Goal: Find specific page/section: Find specific page/section

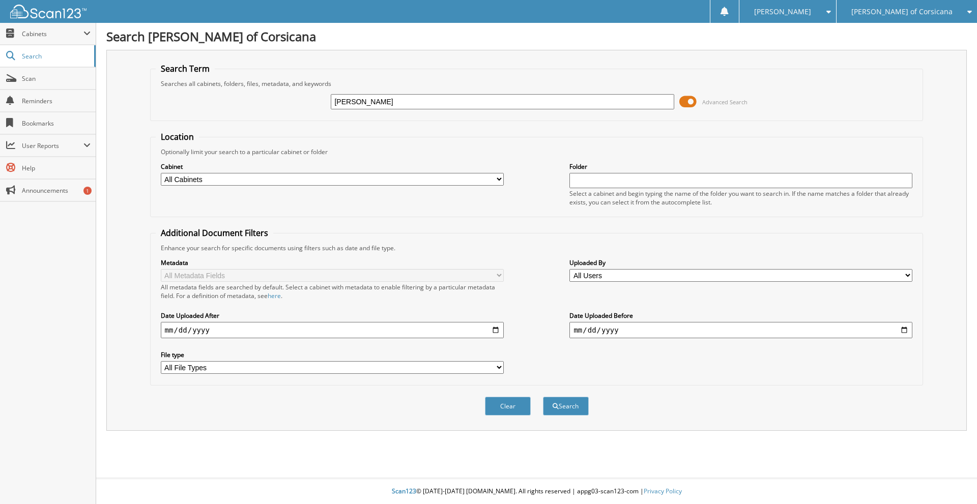
type input "[PERSON_NAME]"
click at [543, 397] on button "Search" at bounding box center [566, 406] width 46 height 19
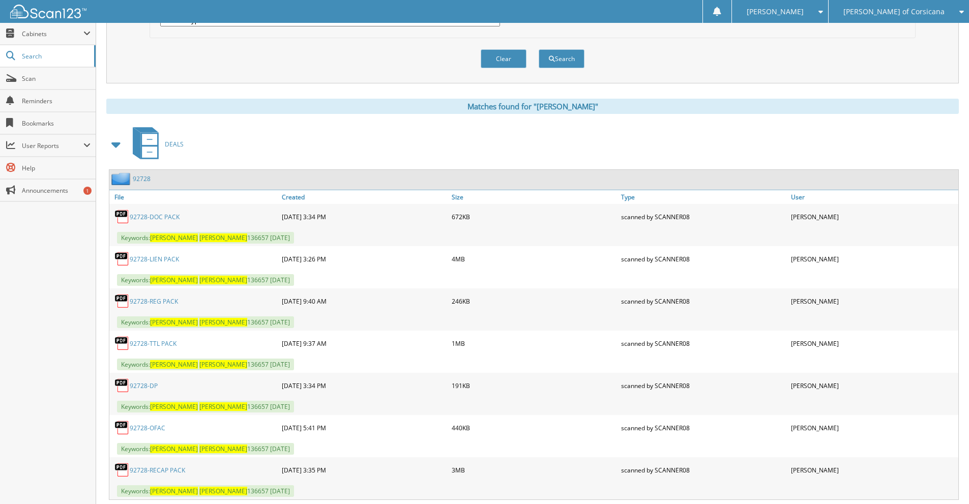
scroll to position [374, 0]
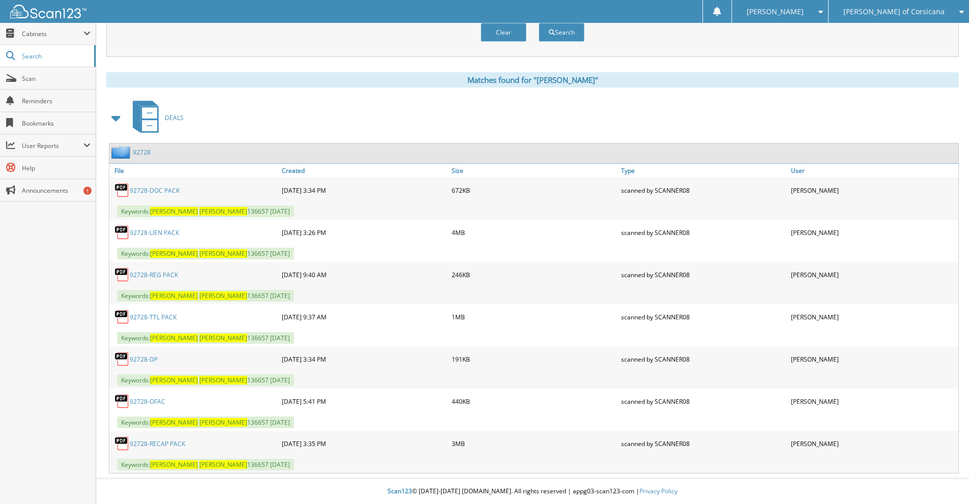
click at [164, 447] on link "92728-RECAP PACK" at bounding box center [157, 443] width 55 height 9
click at [853, 110] on div "DEALS" at bounding box center [532, 118] width 852 height 40
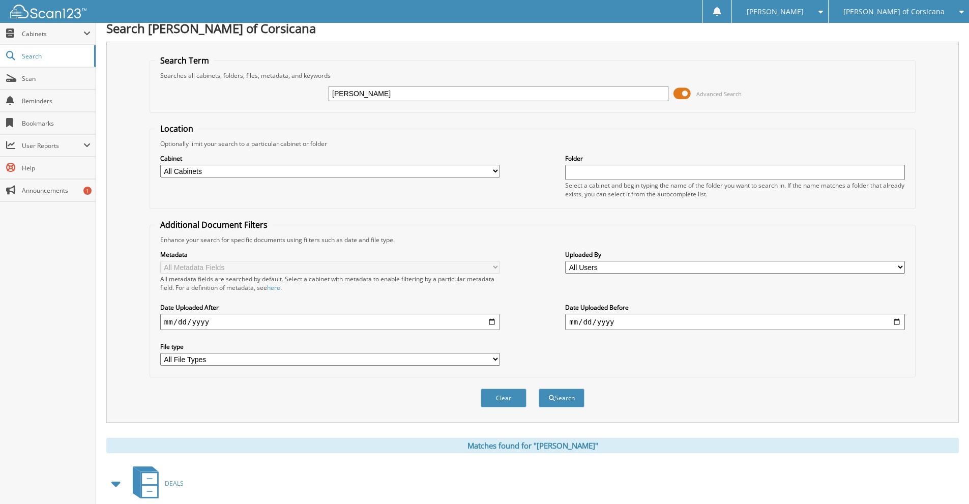
scroll to position [0, 0]
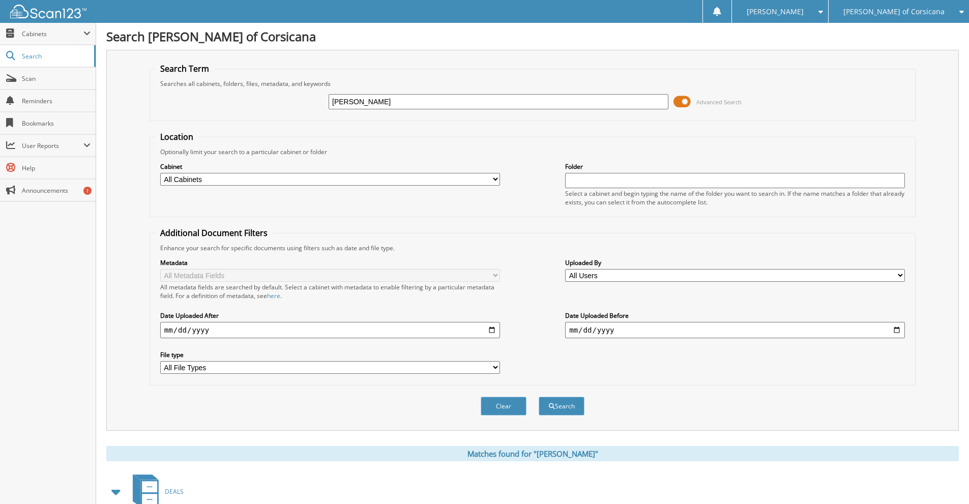
drag, startPoint x: 424, startPoint y: 100, endPoint x: 300, endPoint y: 101, distance: 123.6
click at [300, 101] on div "RUBEN RODRIGUEZ Advanced Search" at bounding box center [532, 101] width 755 height 27
click at [914, 12] on span "[PERSON_NAME] of Corsicana" at bounding box center [893, 12] width 101 height 6
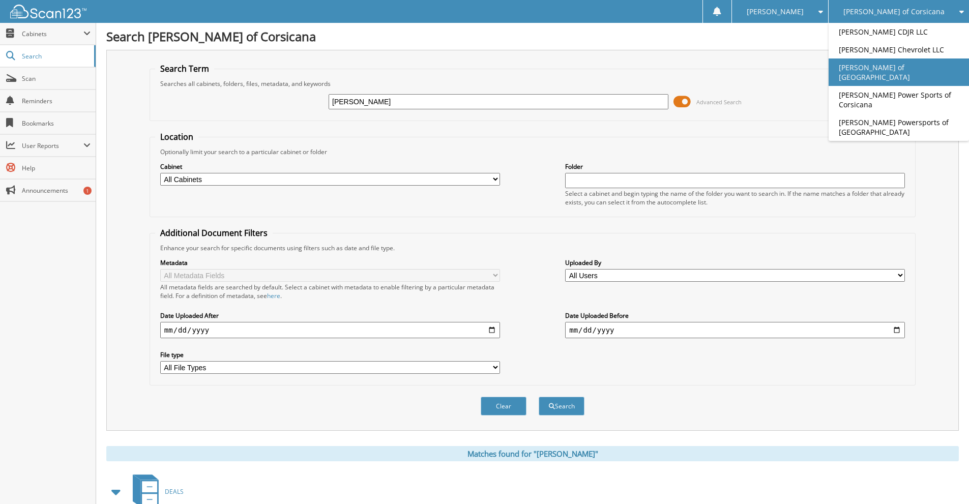
click at [898, 66] on link "[PERSON_NAME] of [GEOGRAPHIC_DATA]" at bounding box center [899, 71] width 140 height 27
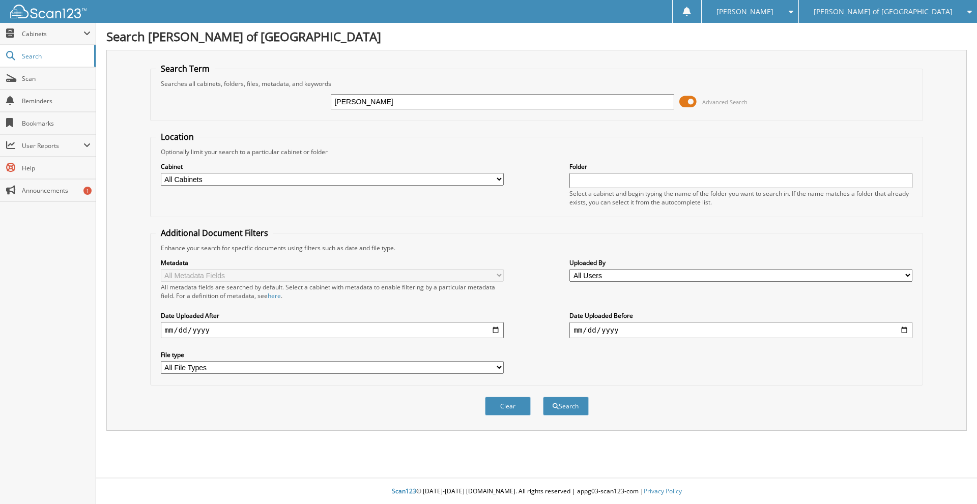
type input "CARLOS PEREZ"
click at [543, 397] on button "Search" at bounding box center [566, 406] width 46 height 19
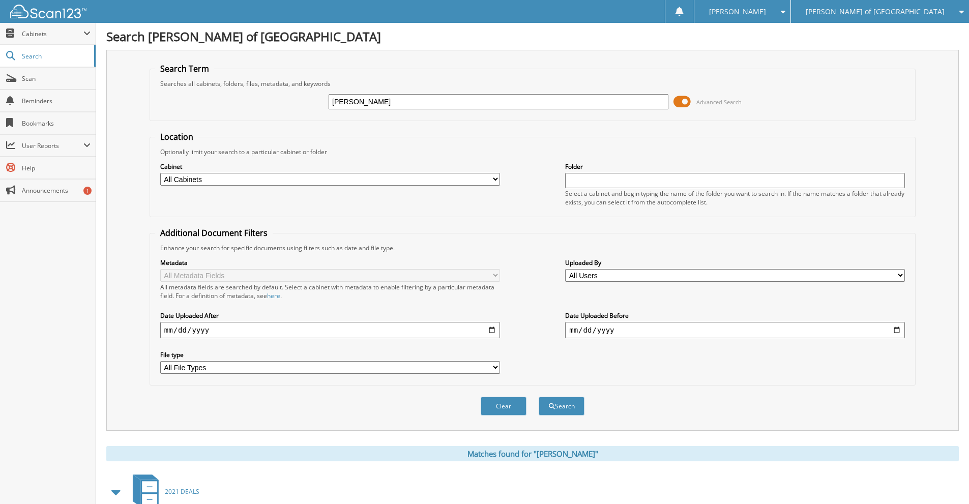
scroll to position [441, 0]
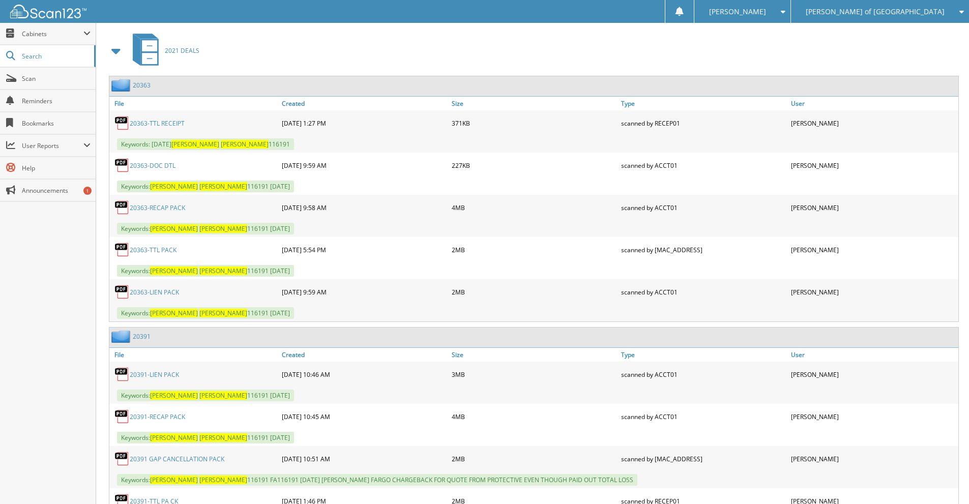
click at [176, 208] on link "20363-RECAP PACK" at bounding box center [157, 207] width 55 height 9
click at [168, 416] on link "20391-RECAP PACK" at bounding box center [157, 417] width 55 height 9
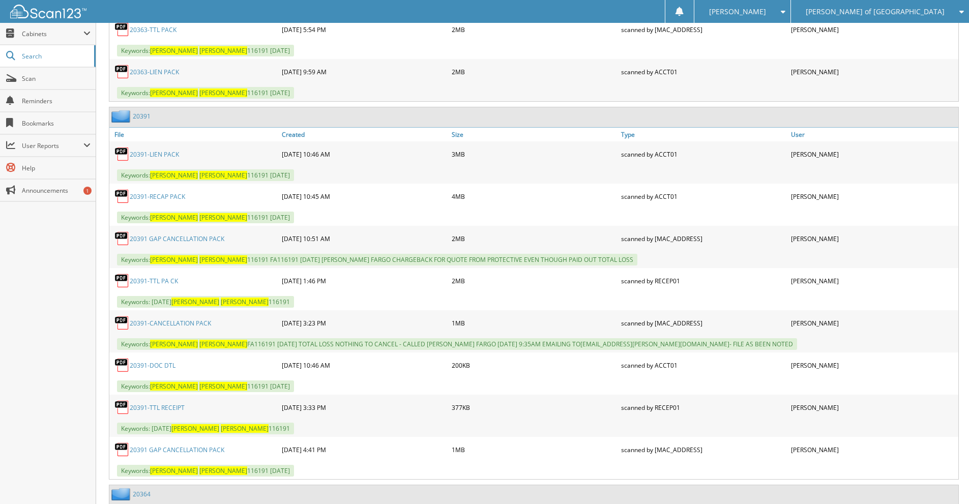
scroll to position [881, 0]
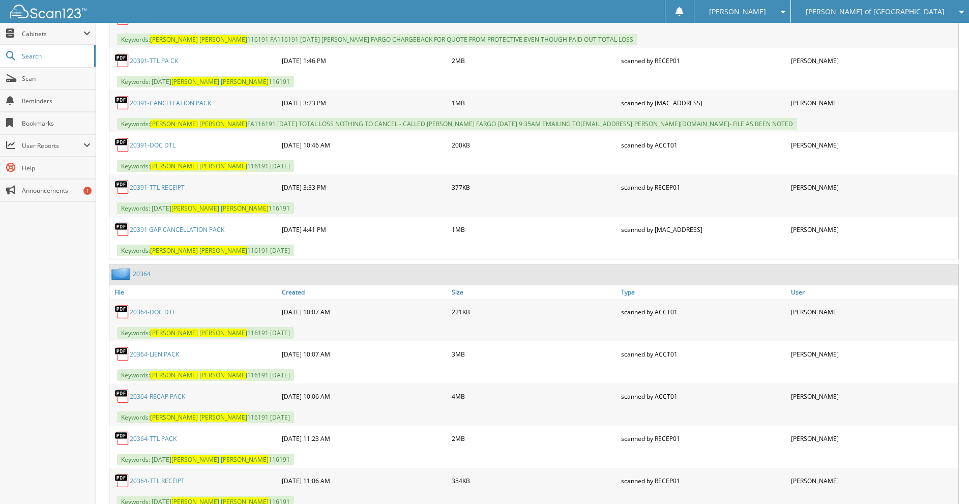
click at [172, 398] on link "20364-RECAP PACK" at bounding box center [157, 396] width 55 height 9
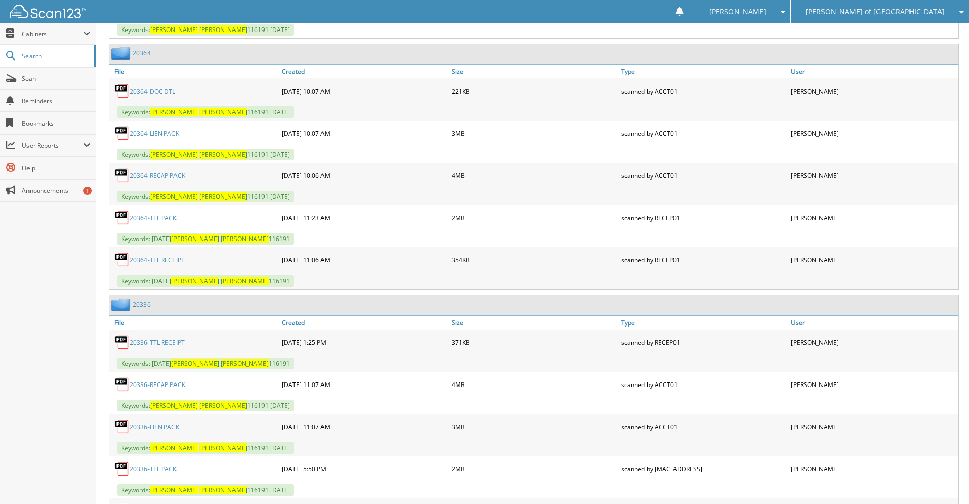
scroll to position [1322, 0]
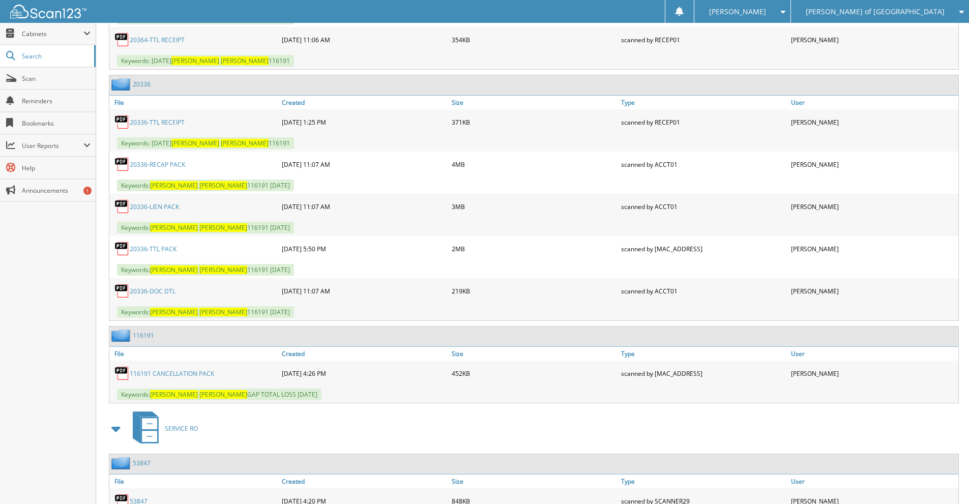
click at [160, 166] on link "20336-RECAP PACK" at bounding box center [157, 164] width 55 height 9
click at [163, 210] on link "20336-LIEN PACK" at bounding box center [154, 206] width 49 height 9
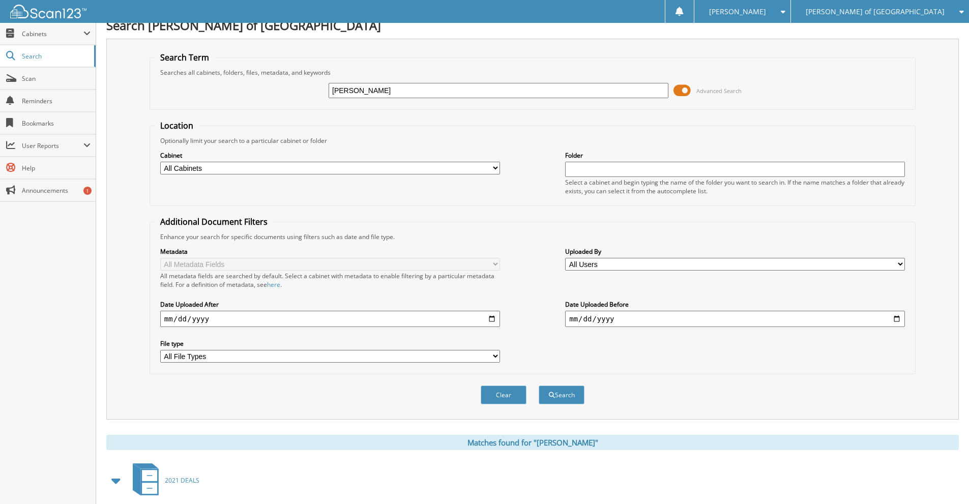
scroll to position [0, 0]
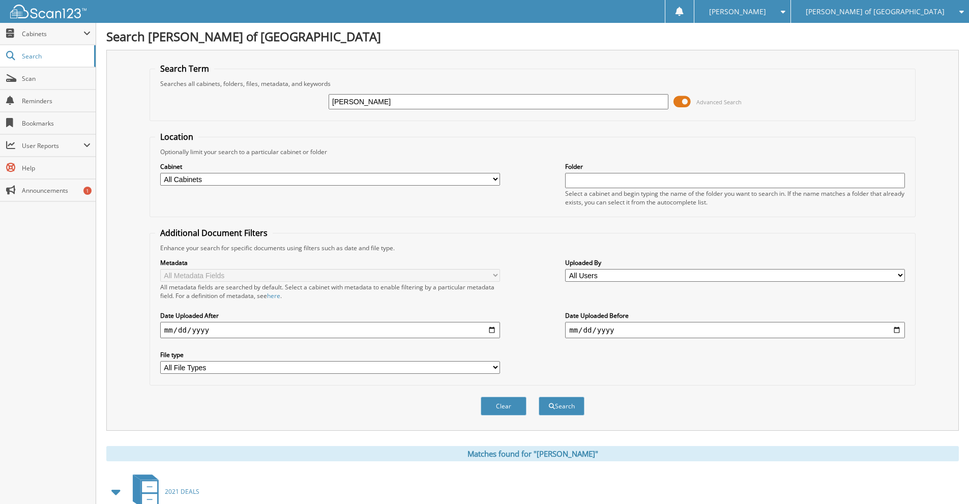
drag, startPoint x: 413, startPoint y: 106, endPoint x: 311, endPoint y: 104, distance: 101.2
click at [311, 104] on div "CARLOS PEREZ Advanced Search" at bounding box center [532, 101] width 755 height 27
type input "F65925"
click at [539, 397] on button "Search" at bounding box center [562, 406] width 46 height 19
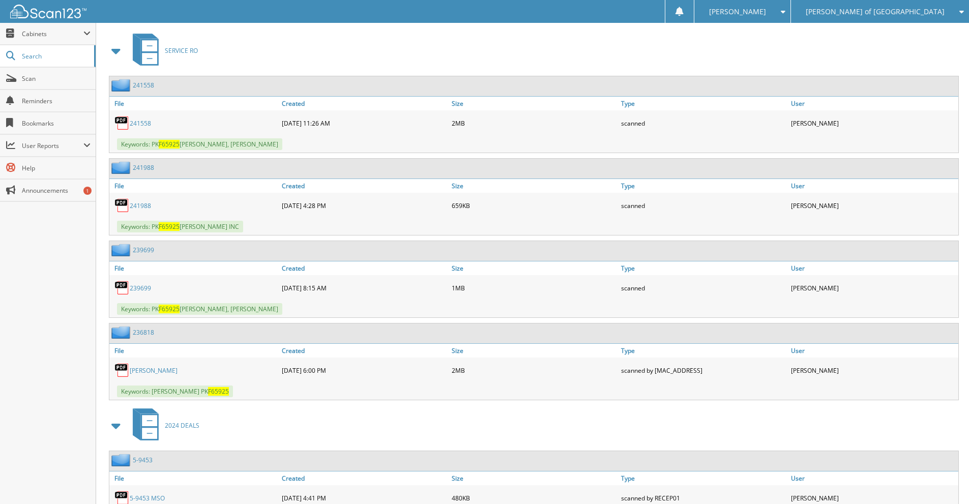
scroll to position [538, 0]
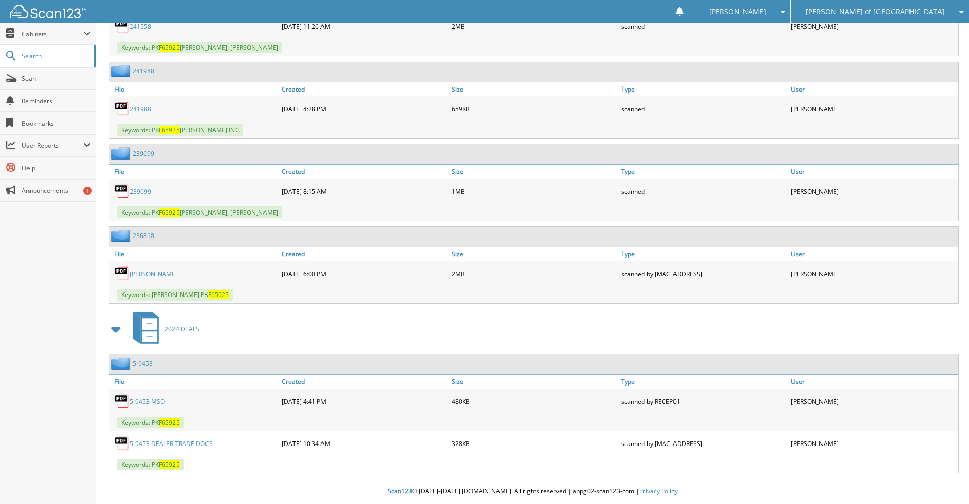
click at [143, 365] on link "5-9453" at bounding box center [143, 363] width 20 height 9
